Goal: Information Seeking & Learning: Learn about a topic

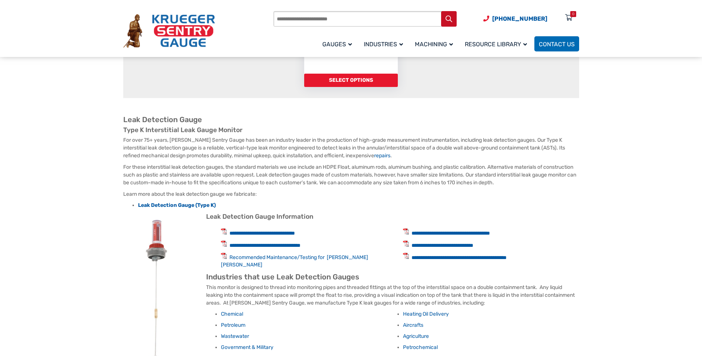
scroll to position [259, 0]
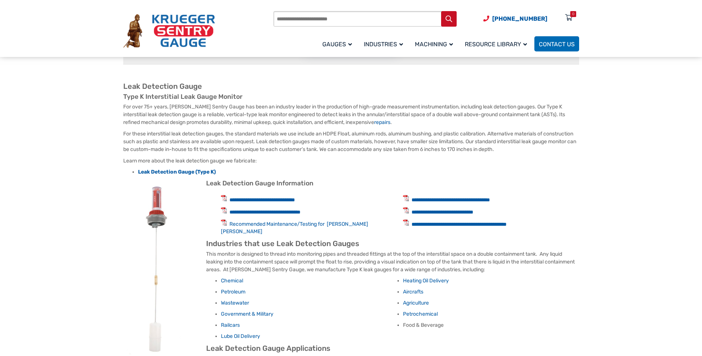
click at [426, 196] on li "**********" at bounding box center [491, 199] width 176 height 9
click at [427, 197] on link "**********" at bounding box center [451, 199] width 78 height 5
drag, startPoint x: 339, startPoint y: 43, endPoint x: 294, endPoint y: 61, distance: 48.0
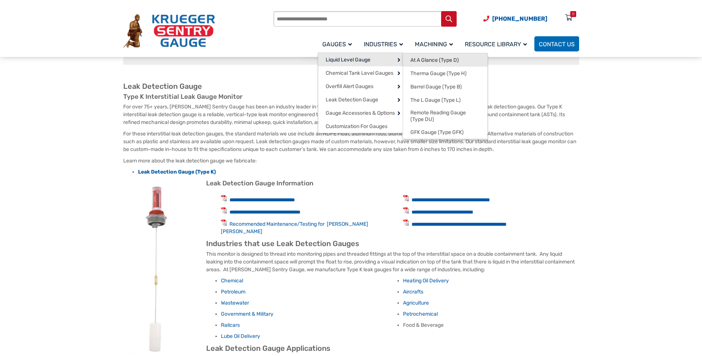
click at [416, 61] on span "At A Glance (Type D)" at bounding box center [434, 60] width 48 height 7
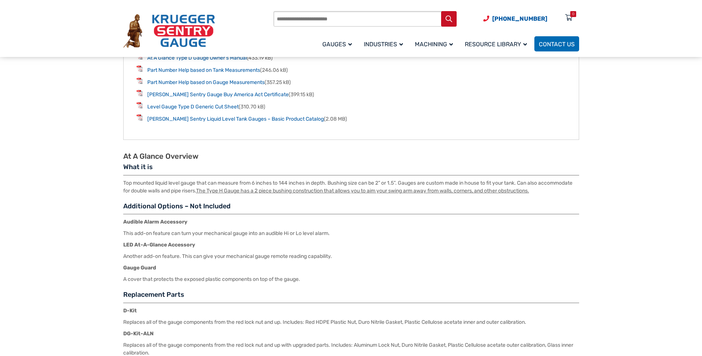
scroll to position [888, 0]
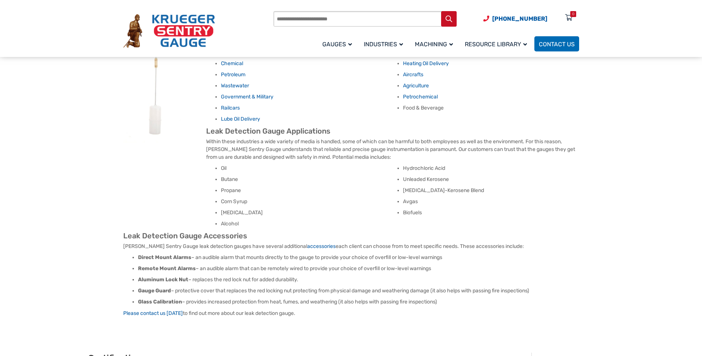
scroll to position [481, 0]
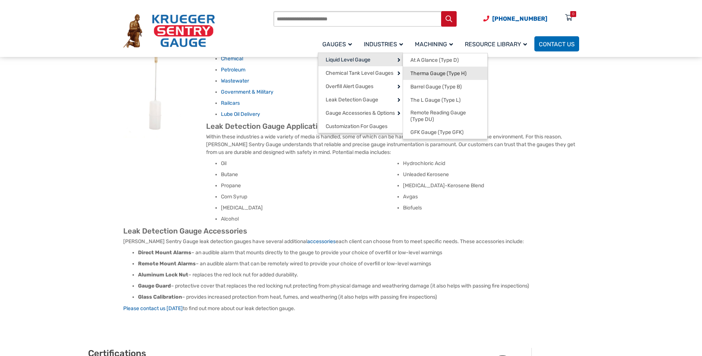
click at [428, 74] on span "Therma Gauge (Type H)" at bounding box center [438, 73] width 56 height 7
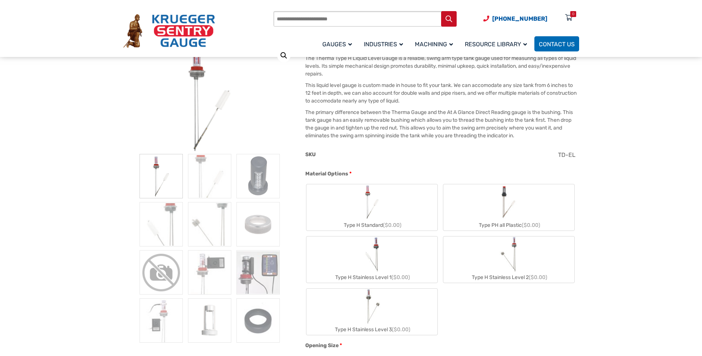
scroll to position [111, 0]
click at [375, 212] on img "Type H Standard" at bounding box center [372, 203] width 20 height 36
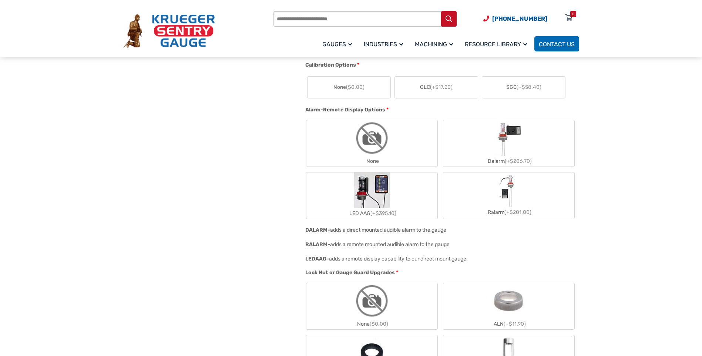
scroll to position [629, 0]
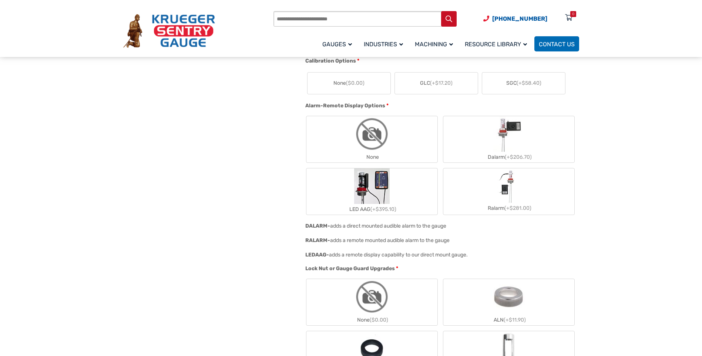
click at [501, 186] on img "Ralarm" at bounding box center [508, 185] width 23 height 33
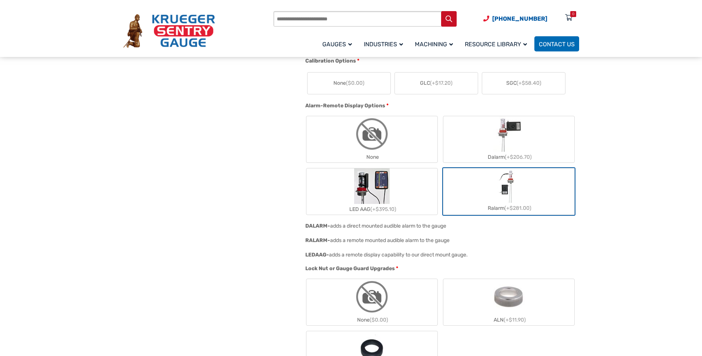
click at [500, 185] on img "Ralarm" at bounding box center [508, 185] width 23 height 33
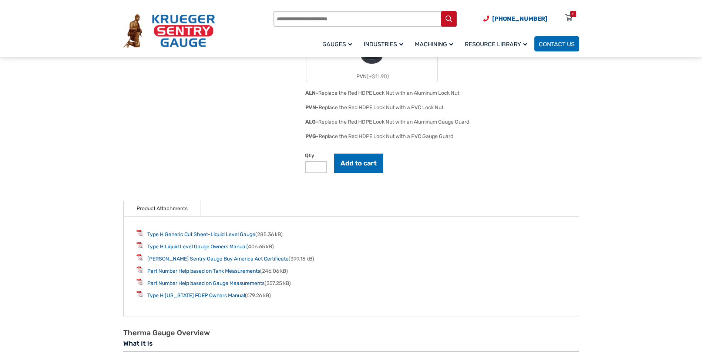
scroll to position [925, 0]
click at [182, 298] on link "Type H Florida FDEP Owners Manual" at bounding box center [196, 295] width 98 height 6
click at [194, 235] on link "Type H Generic Cut Sheet-Liquid Level Gauge" at bounding box center [201, 234] width 108 height 6
